Goal: Information Seeking & Learning: Find specific fact

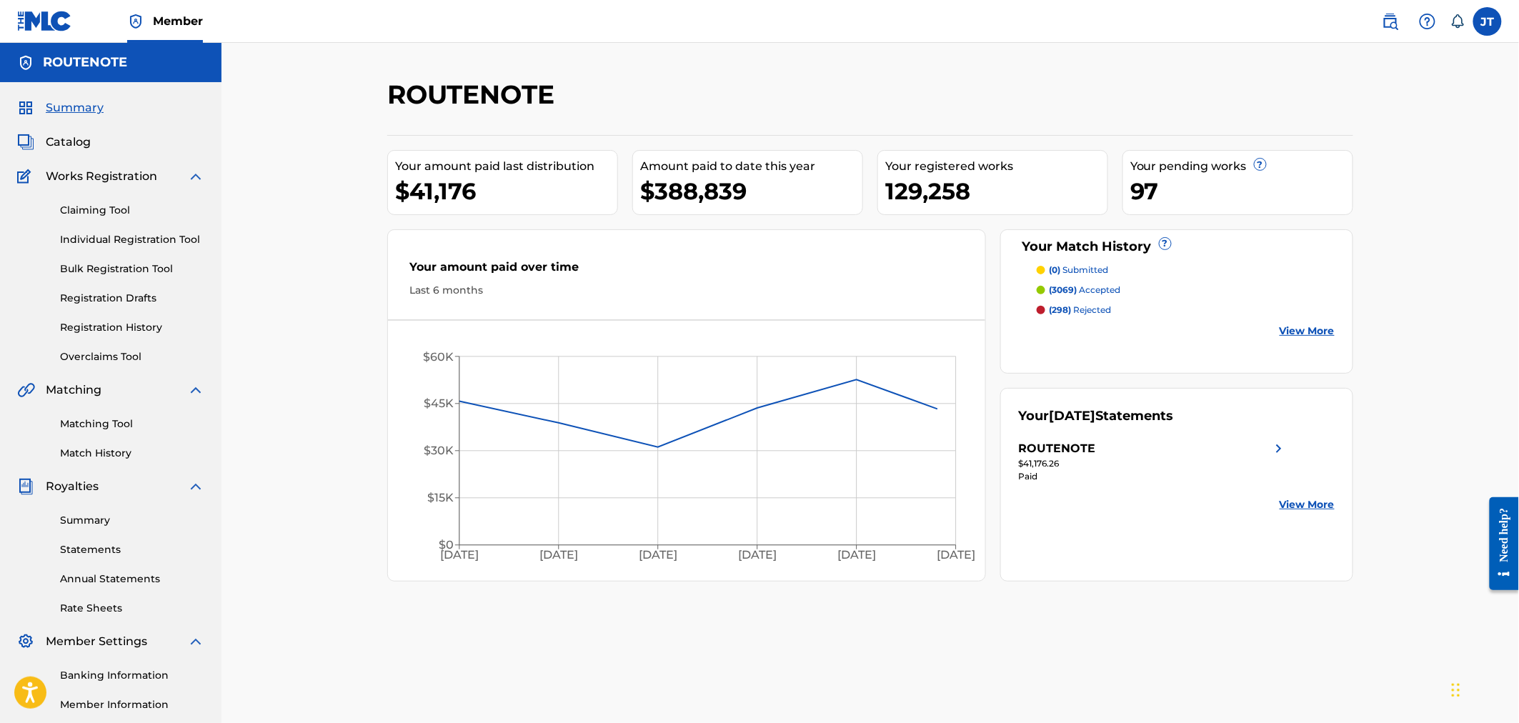
click at [75, 146] on span "Catalog" at bounding box center [68, 142] width 45 height 17
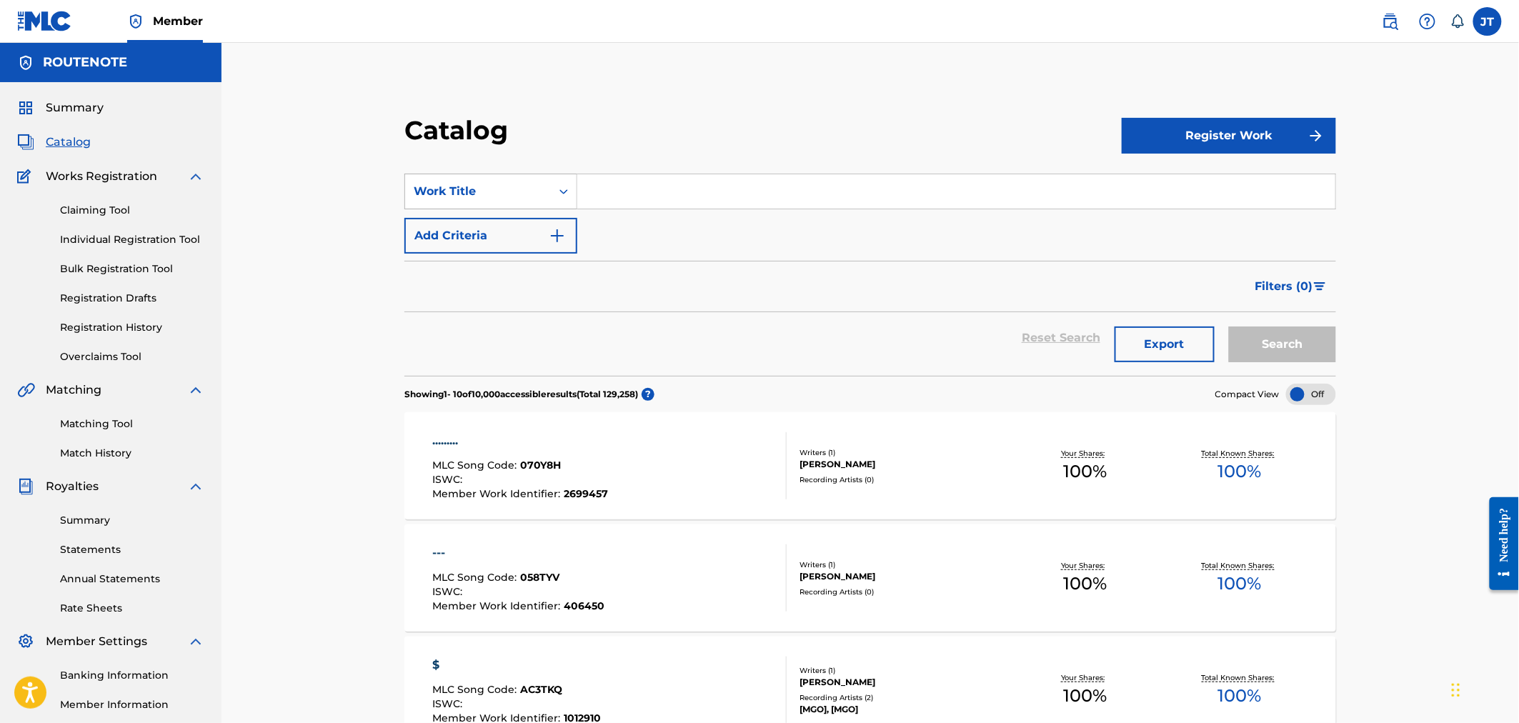
click at [426, 183] on div "Work Title" at bounding box center [478, 191] width 129 height 17
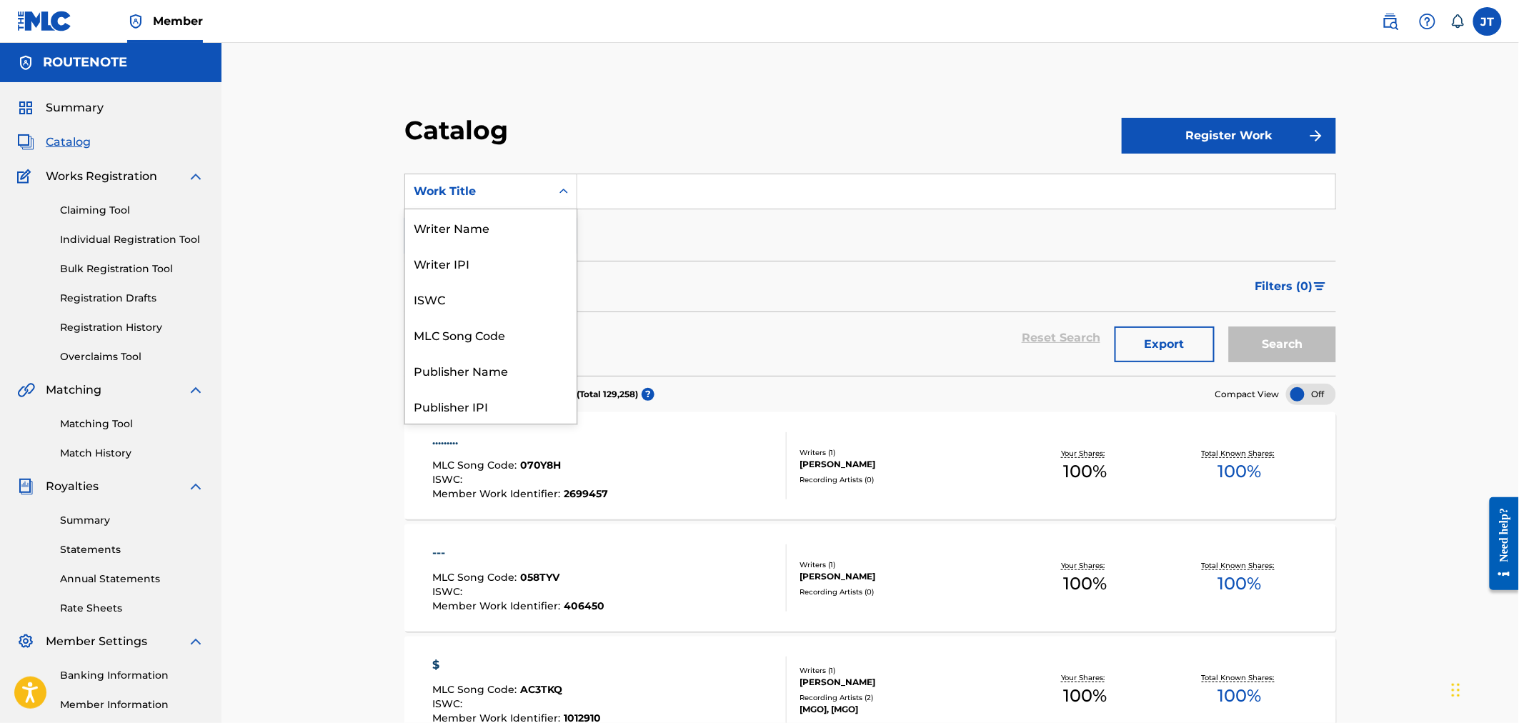
scroll to position [214, 0]
click at [494, 361] on div "ISRC" at bounding box center [490, 370] width 171 height 36
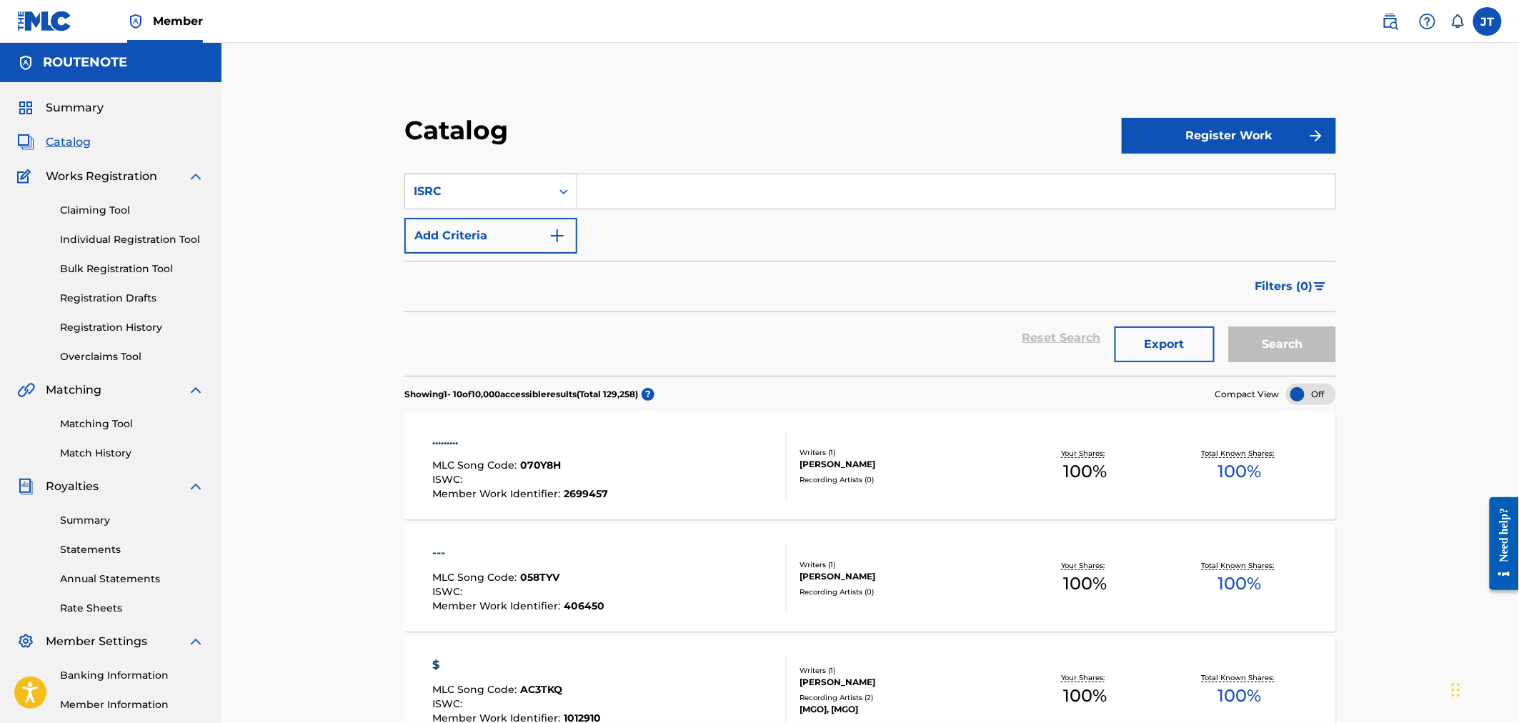
paste input "CAQOI2517285"
type input "CAQOI2517285"
click at [1264, 355] on button "Search" at bounding box center [1282, 344] width 107 height 36
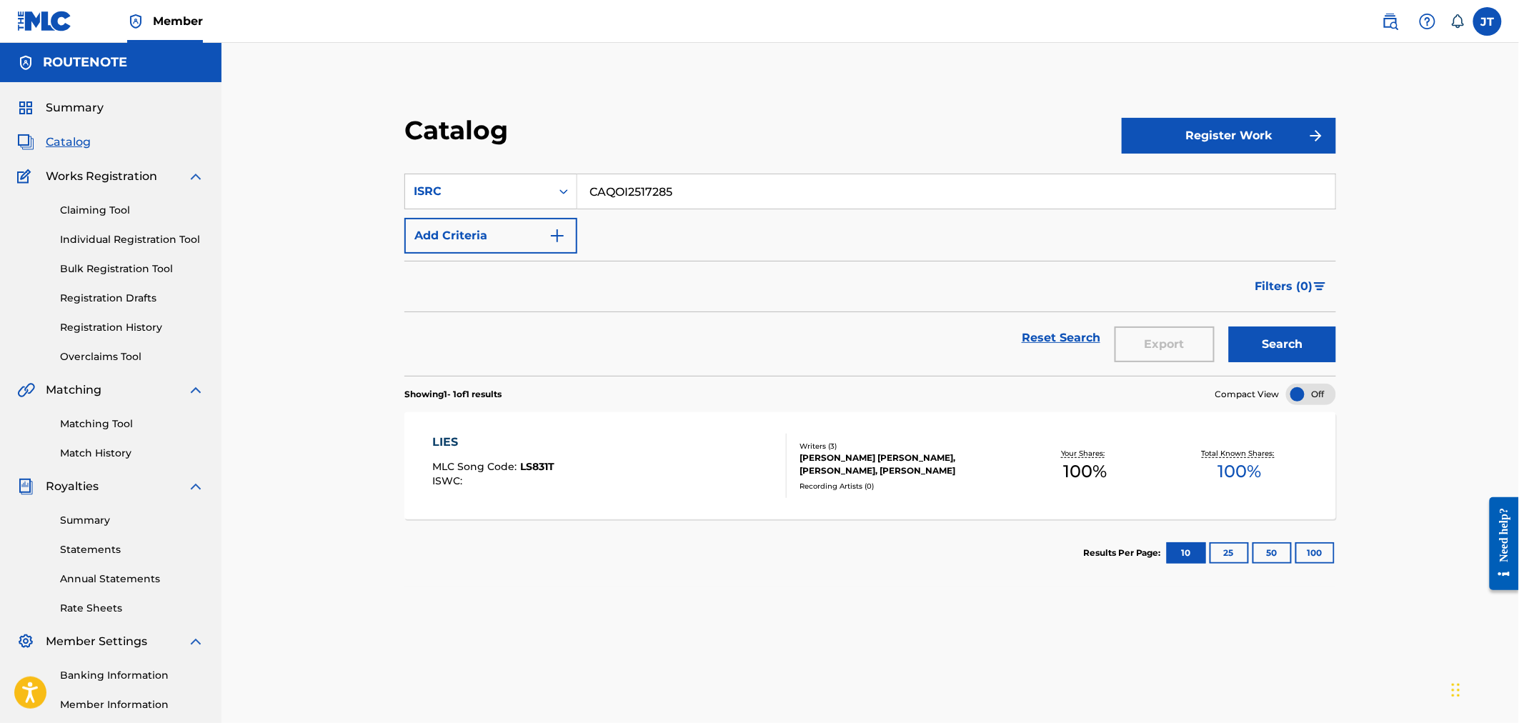
click at [659, 469] on div "LIES MLC Song Code : LS831T ISWC :" at bounding box center [609, 466] width 354 height 64
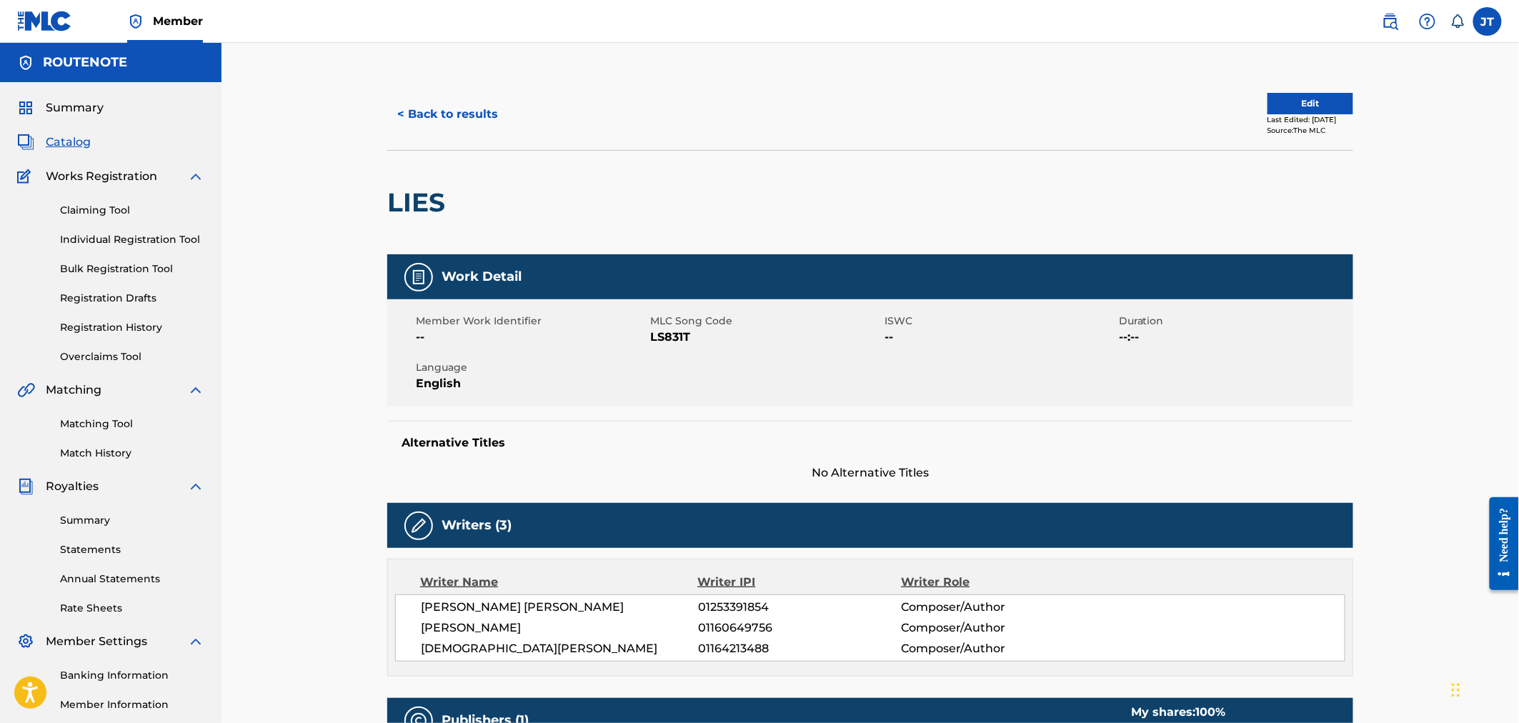
click at [460, 90] on div "< Back to results Edit Last Edited: [DATE] Source: The MLC" at bounding box center [870, 114] width 966 height 71
click at [459, 106] on button "< Back to results" at bounding box center [447, 114] width 121 height 36
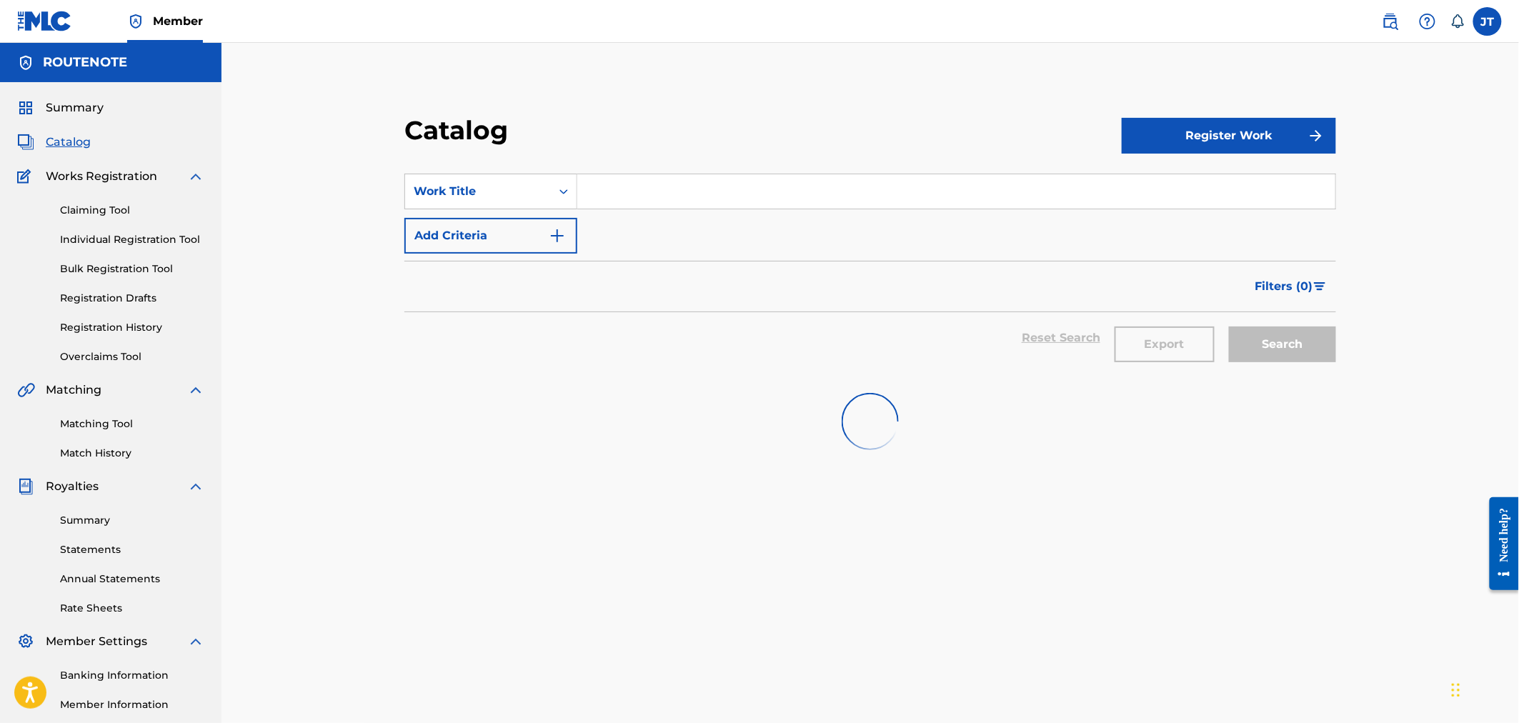
click at [626, 181] on input "Search Form" at bounding box center [956, 191] width 758 height 34
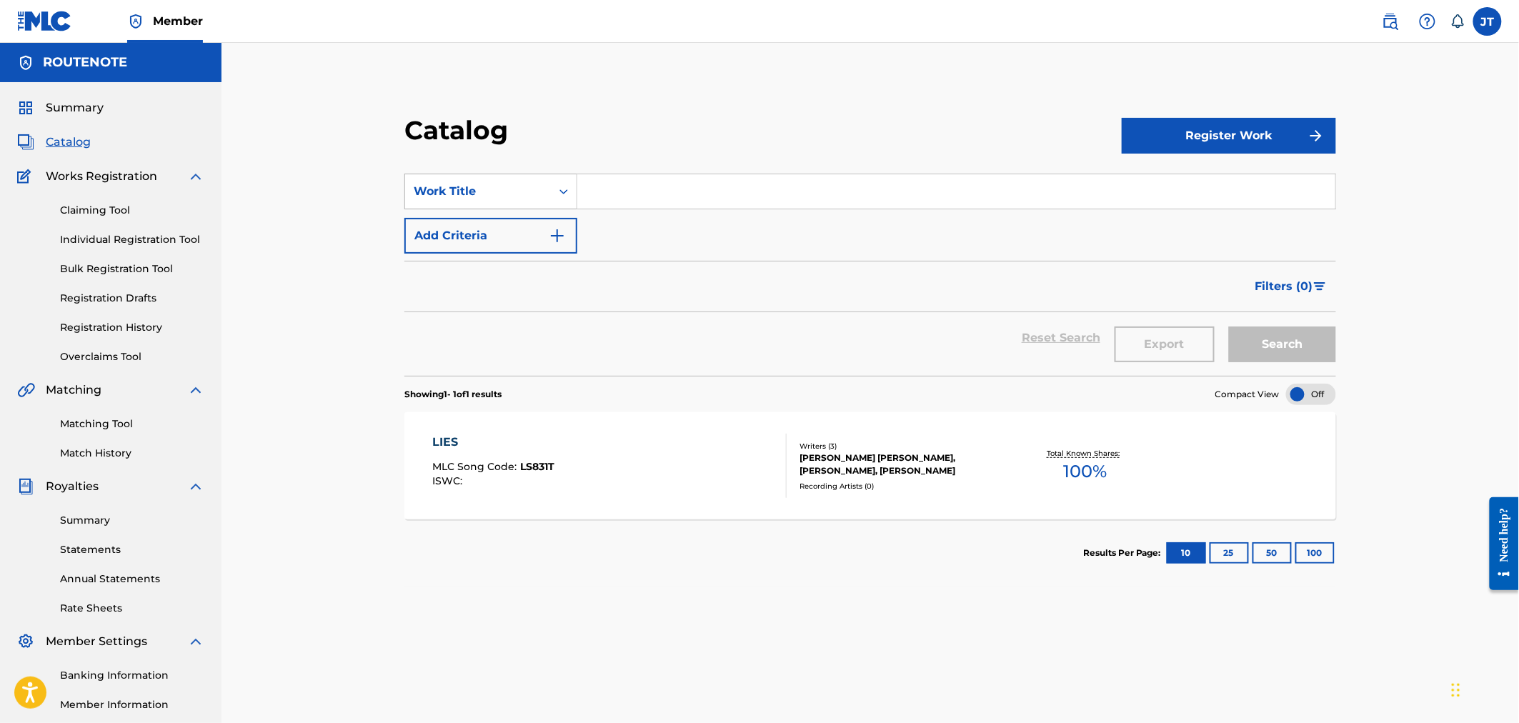
click at [493, 184] on div "Work Title" at bounding box center [478, 191] width 129 height 17
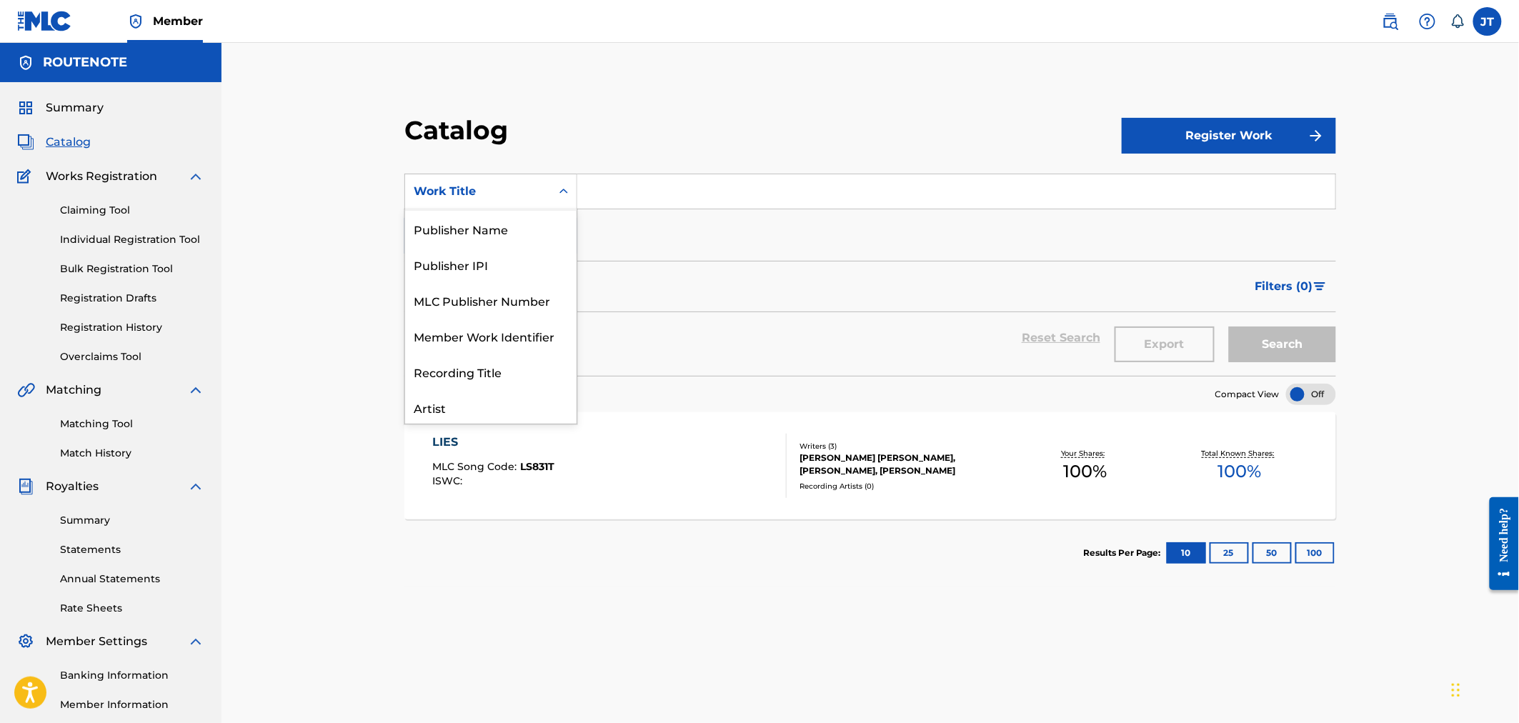
scroll to position [214, 0]
click at [486, 365] on div "ISRC" at bounding box center [490, 370] width 171 height 36
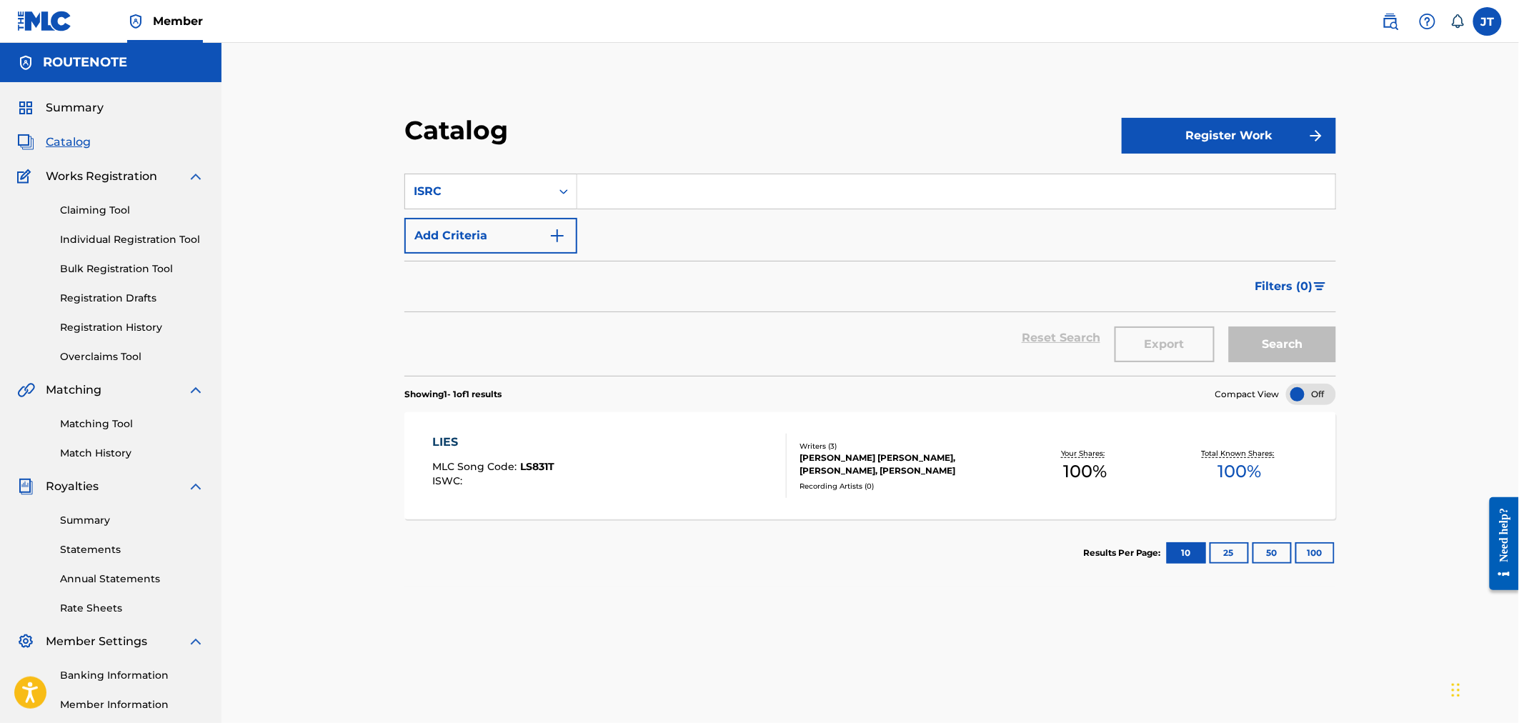
paste input "CAQOI2516878"
type input "CAQOI2516878"
click at [1308, 333] on button "Search" at bounding box center [1282, 344] width 107 height 36
